Goal: Task Accomplishment & Management: Use online tool/utility

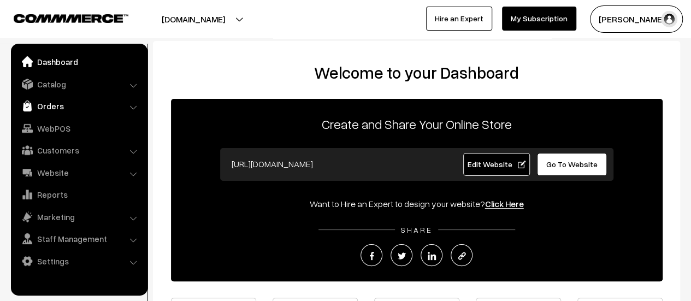
click at [50, 108] on link "Orders" at bounding box center [79, 106] width 130 height 20
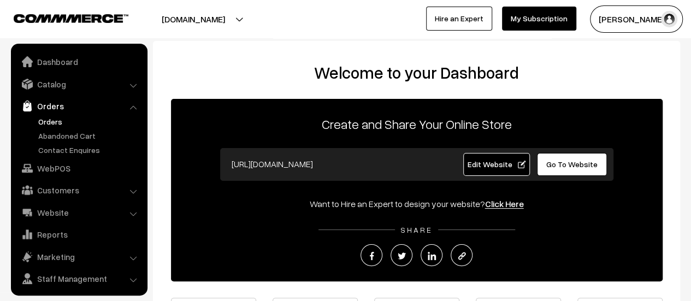
click at [49, 121] on link "Orders" at bounding box center [89, 121] width 108 height 11
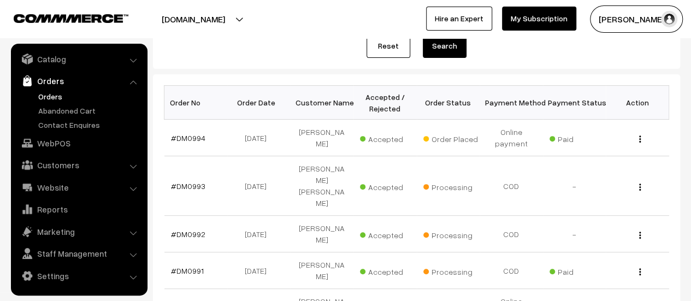
scroll to position [141, 0]
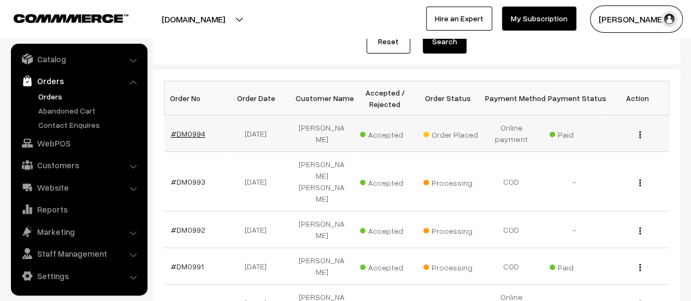
click at [181, 131] on link "#DM0994" at bounding box center [188, 133] width 34 height 9
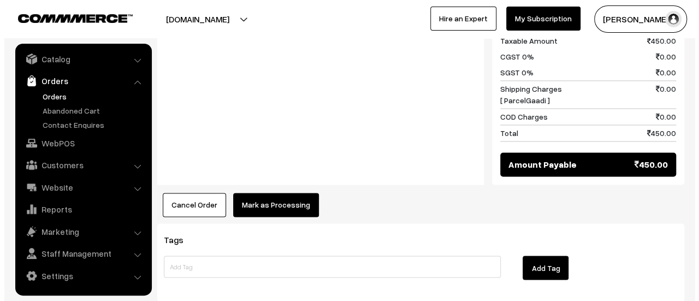
scroll to position [813, 0]
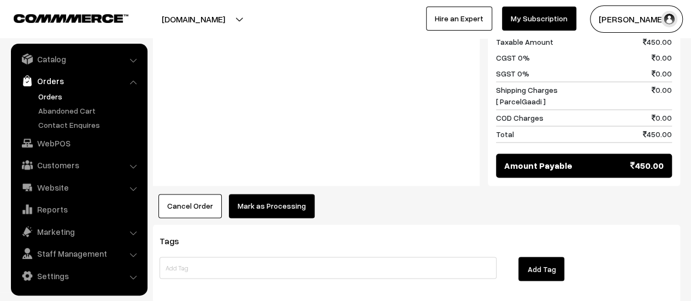
click at [263, 194] on button "Mark as Processing" at bounding box center [272, 206] width 86 height 24
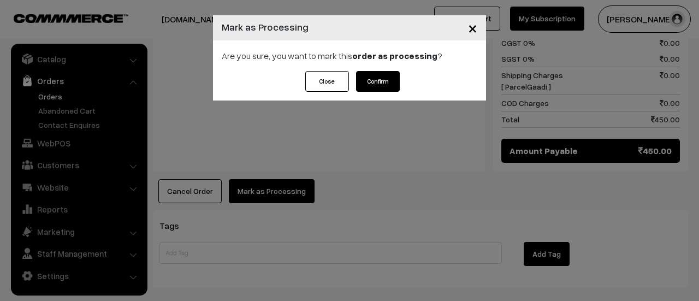
click at [373, 86] on button "Confirm" at bounding box center [378, 81] width 44 height 21
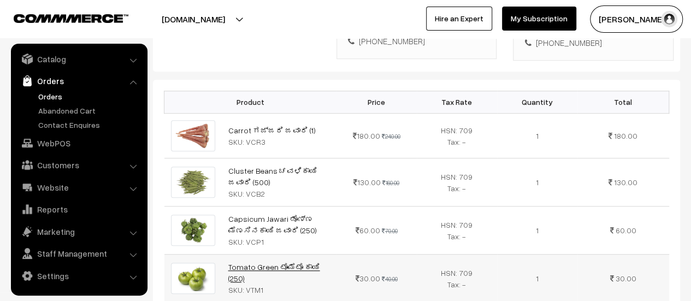
scroll to position [302, 0]
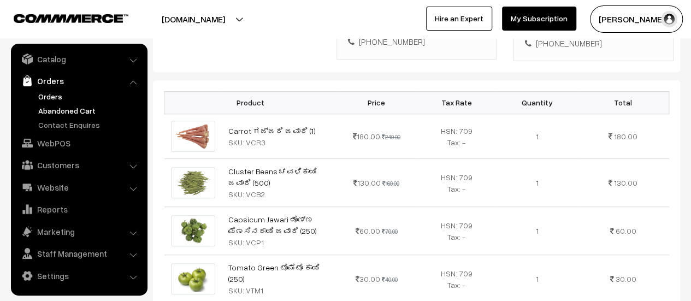
click at [64, 107] on link "Abandoned Cart" at bounding box center [89, 110] width 108 height 11
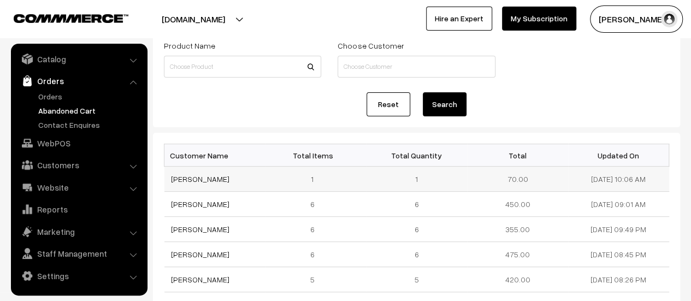
scroll to position [70, 0]
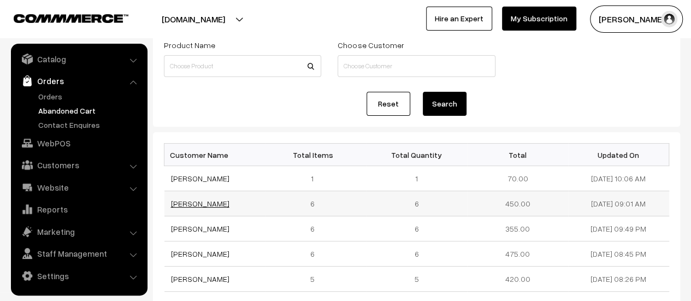
drag, startPoint x: 233, startPoint y: 203, endPoint x: 172, endPoint y: 200, distance: 60.1
click at [172, 200] on td "[PERSON_NAME]" at bounding box center [214, 203] width 101 height 25
copy link "[PERSON_NAME]"
click at [213, 202] on link "MAMATHA SAJJAN" at bounding box center [200, 203] width 58 height 9
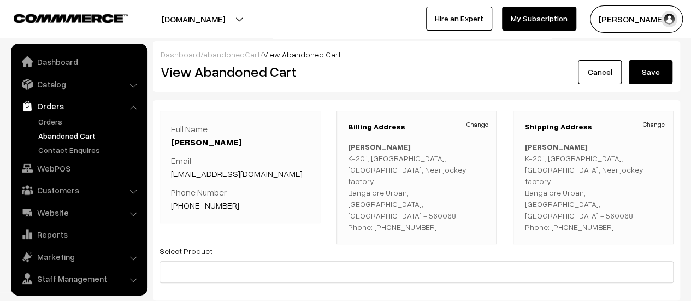
scroll to position [25, 0]
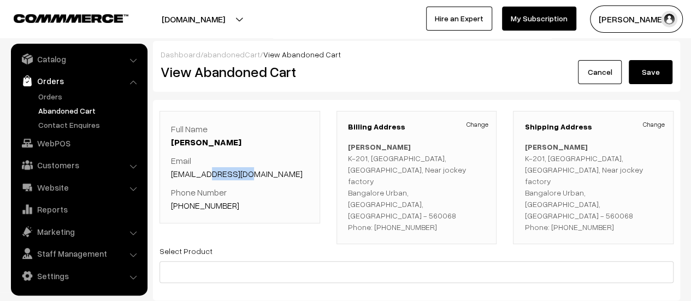
drag, startPoint x: 0, startPoint y: 0, endPoint x: 207, endPoint y: 173, distance: 269.7
click at [207, 173] on p "Email sajjanks@gmail.com" at bounding box center [240, 167] width 138 height 26
click at [247, 175] on p "Email sajjanks@gmail.com" at bounding box center [240, 167] width 138 height 26
drag, startPoint x: 247, startPoint y: 175, endPoint x: 170, endPoint y: 170, distance: 76.6
click at [171, 170] on p "Email sajjanks@gmail.com" at bounding box center [240, 167] width 138 height 26
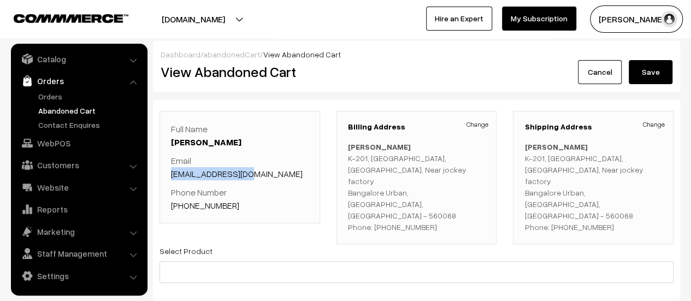
copy link "sajjanks@gmail.com"
drag, startPoint x: 236, startPoint y: 203, endPoint x: 185, endPoint y: 209, distance: 52.2
click at [185, 209] on p "Phone Number +91 7760440689" at bounding box center [240, 199] width 138 height 26
copy link "7760440689"
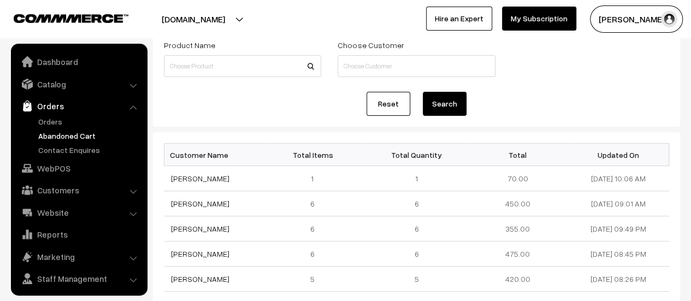
scroll to position [25, 0]
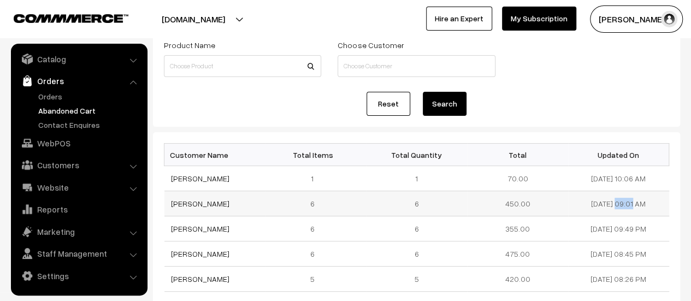
drag, startPoint x: 622, startPoint y: 200, endPoint x: 582, endPoint y: 201, distance: 39.9
click at [582, 201] on td "[DATE] 09:01 AM" at bounding box center [618, 203] width 101 height 25
copy td "[DATE]"
drag, startPoint x: 230, startPoint y: 176, endPoint x: 171, endPoint y: 174, distance: 59.6
click at [171, 174] on td "[PERSON_NAME]" at bounding box center [214, 178] width 101 height 25
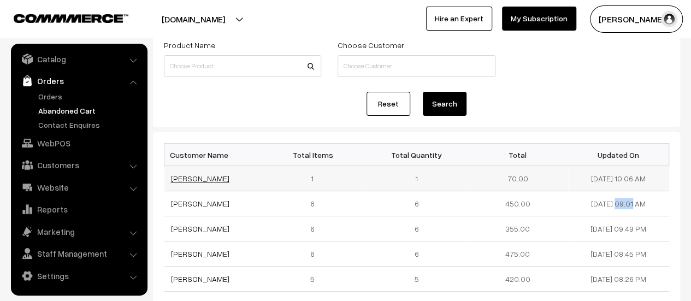
copy link "[PERSON_NAME]"
click at [190, 178] on link "[PERSON_NAME]" at bounding box center [200, 178] width 58 height 9
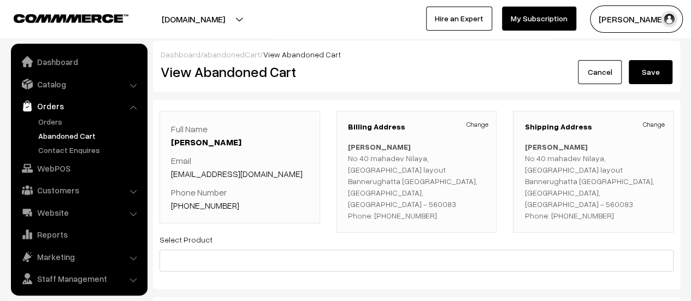
scroll to position [25, 0]
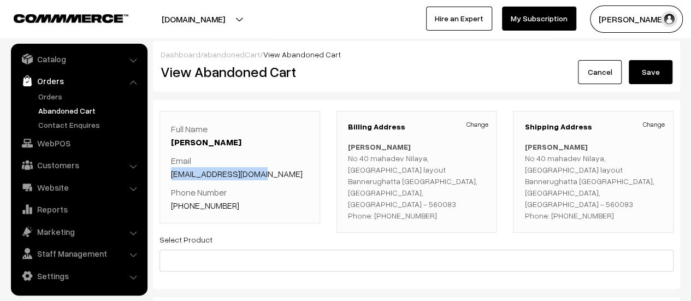
drag, startPoint x: 262, startPoint y: 173, endPoint x: 171, endPoint y: 173, distance: 90.6
click at [171, 173] on p "Email [EMAIL_ADDRESS][DOMAIN_NAME]" at bounding box center [240, 167] width 138 height 26
copy link "[EMAIL_ADDRESS][DOMAIN_NAME]"
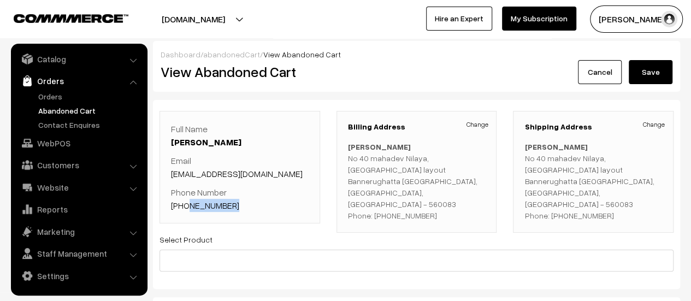
drag, startPoint x: 230, startPoint y: 203, endPoint x: 183, endPoint y: 206, distance: 47.1
click at [183, 206] on p "Phone Number [PHONE_NUMBER]" at bounding box center [240, 199] width 138 height 26
copy link "8197919106"
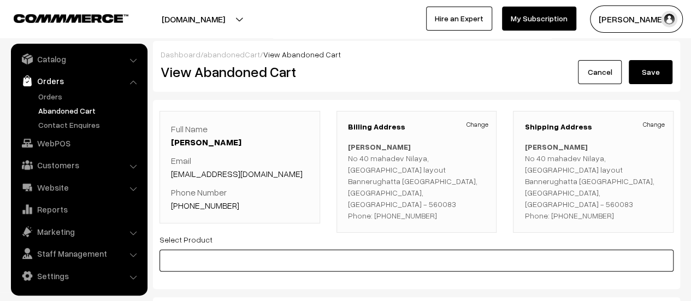
click at [248, 251] on input at bounding box center [416, 260] width 514 height 22
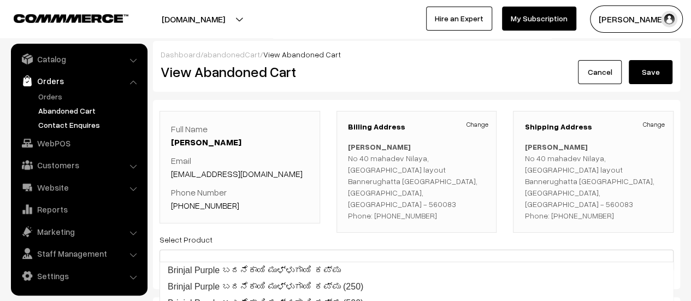
click at [81, 120] on link "Contact Enquires" at bounding box center [89, 124] width 108 height 11
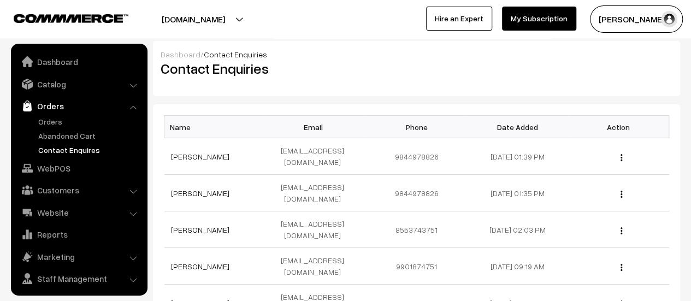
scroll to position [25, 0]
